Goal: Task Accomplishment & Management: Use online tool/utility

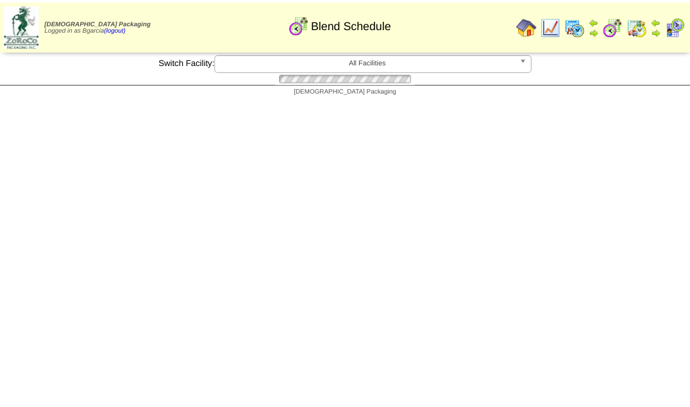
scroll to position [2286, 0]
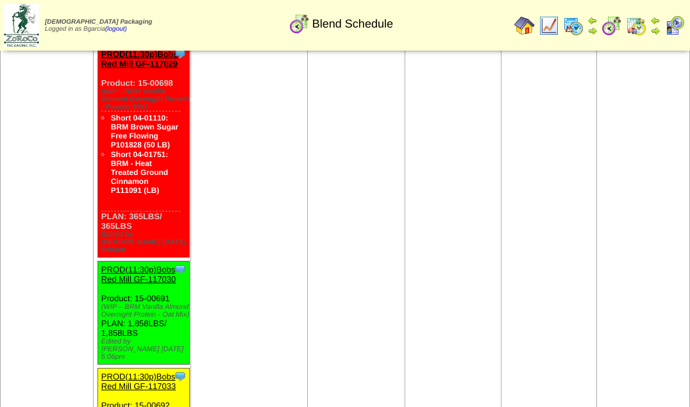
click at [144, 372] on link "PROD(11:30p)Bobs Red Mill GF-117033" at bounding box center [138, 381] width 74 height 19
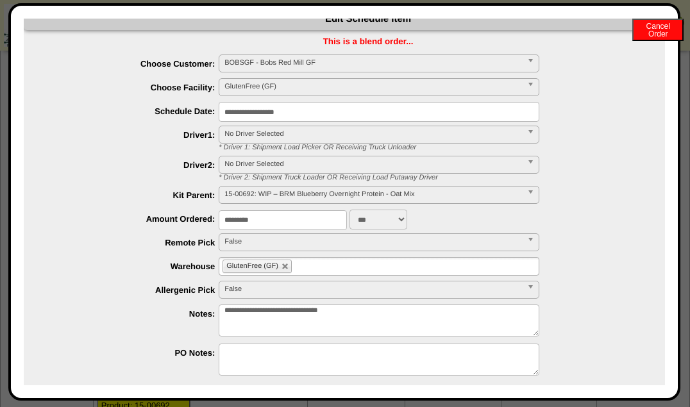
scroll to position [0, 0]
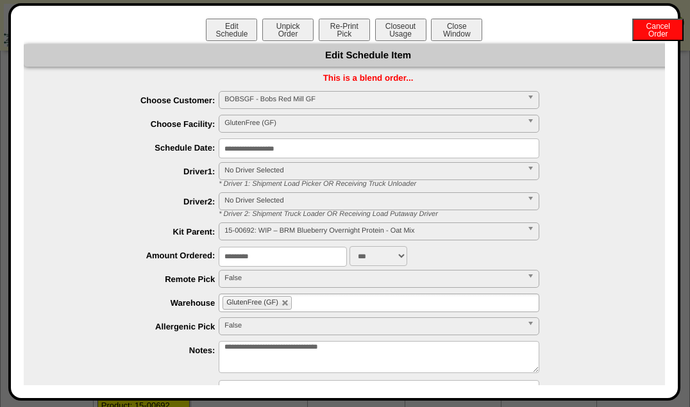
click at [390, 34] on button "Closeout Usage" at bounding box center [400, 30] width 51 height 22
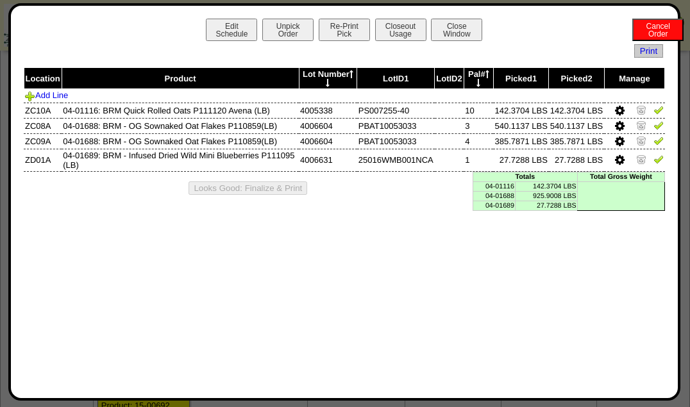
click at [339, 39] on button "Re-Print Pick" at bounding box center [344, 30] width 51 height 22
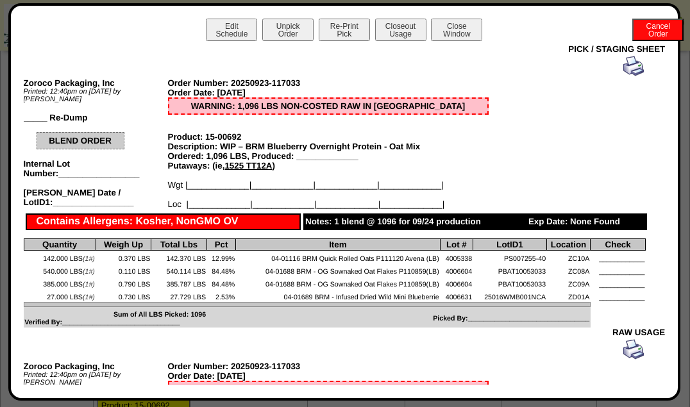
click at [627, 74] on img at bounding box center [634, 66] width 21 height 21
